Goal: Transaction & Acquisition: Purchase product/service

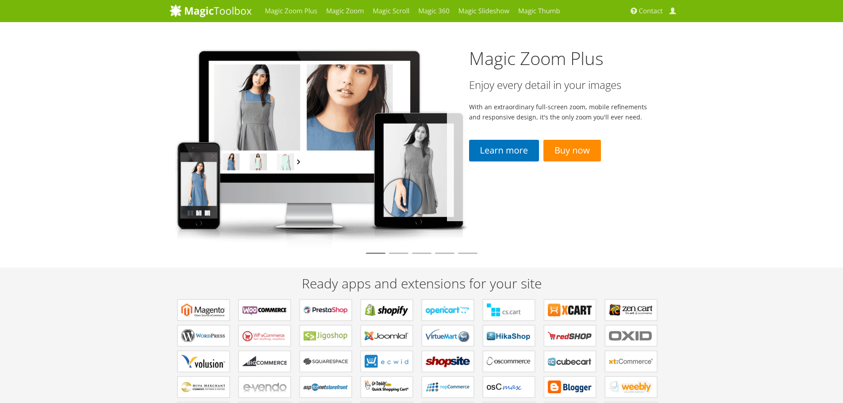
click at [572, 154] on link "Buy now" at bounding box center [573, 151] width 58 height 22
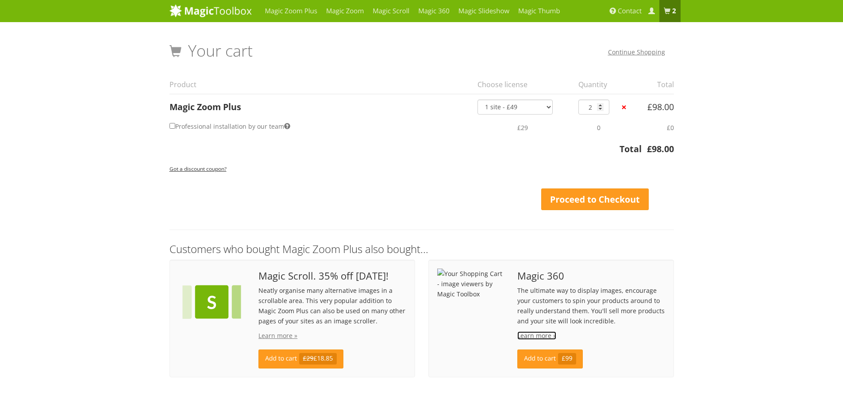
click at [533, 334] on link "Learn more »" at bounding box center [537, 336] width 39 height 8
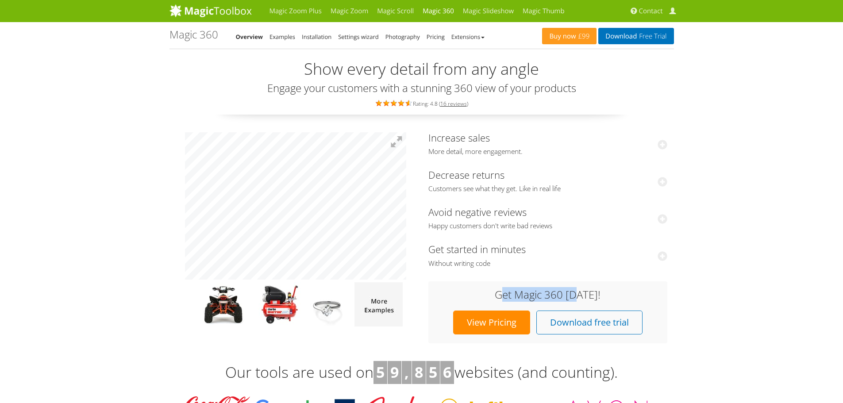
drag, startPoint x: 505, startPoint y: 291, endPoint x: 577, endPoint y: 290, distance: 71.7
click at [577, 290] on h3 "Get Magic 360 today!" at bounding box center [547, 295] width 221 height 12
click at [606, 296] on h3 "Get Magic 360 today!" at bounding box center [547, 295] width 221 height 12
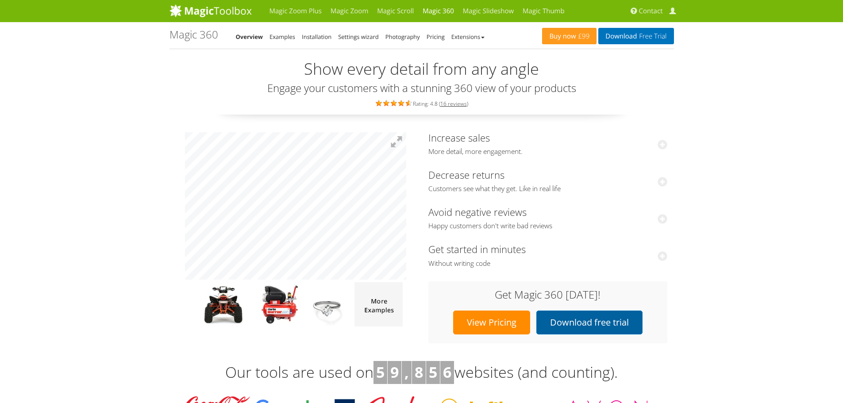
click at [577, 318] on link "Download free trial" at bounding box center [590, 323] width 106 height 24
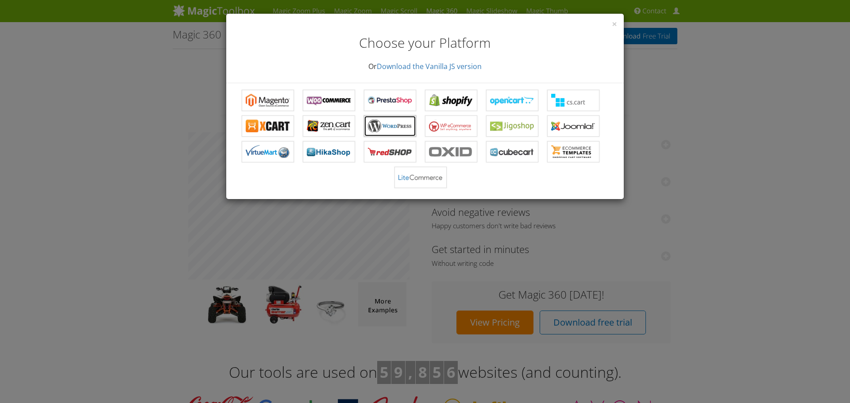
click at [381, 124] on b "Magic 360 for WordPress" at bounding box center [390, 126] width 44 height 13
